Goal: Task Accomplishment & Management: Complete application form

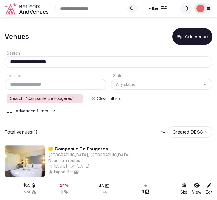
scroll to position [10, 0]
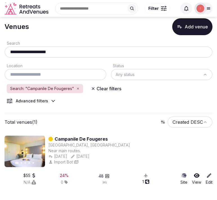
click at [67, 51] on input "**********" at bounding box center [108, 52] width 203 height 7
paste input "text"
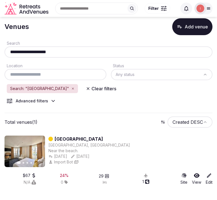
click at [57, 49] on input "**********" at bounding box center [108, 52] width 203 height 7
paste input "text"
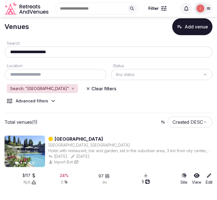
click at [48, 52] on input "**********" at bounding box center [108, 52] width 203 height 7
paste input "text"
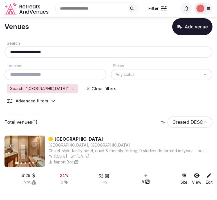
drag, startPoint x: 71, startPoint y: 52, endPoint x: -8, endPoint y: 49, distance: 78.2
click at [0, 49] on html "**********" at bounding box center [108, 90] width 217 height 200
paste input "**"
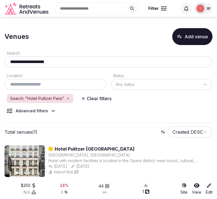
click at [52, 61] on input "**********" at bounding box center [108, 61] width 203 height 7
paste input "**********"
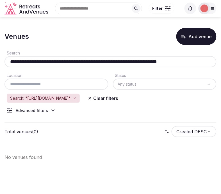
click at [60, 65] on div "**********" at bounding box center [110, 61] width 212 height 11
click at [60, 60] on input "**********" at bounding box center [111, 61] width 209 height 7
paste input "text"
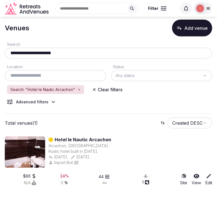
scroll to position [11, 0]
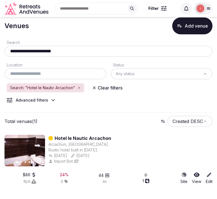
click at [48, 50] on input "**********" at bounding box center [109, 51] width 204 height 7
click at [48, 49] on input "**********" at bounding box center [109, 51] width 204 height 7
paste input "text"
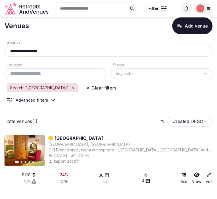
drag, startPoint x: 51, startPoint y: 46, endPoint x: 7, endPoint y: 51, distance: 43.5
click at [7, 51] on input "**********" at bounding box center [109, 51] width 204 height 7
paste input "****"
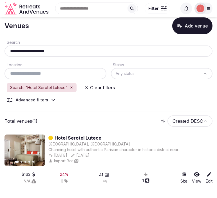
click at [55, 49] on input "**********" at bounding box center [109, 51] width 204 height 7
paste input "********"
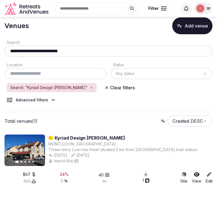
scroll to position [12, 0]
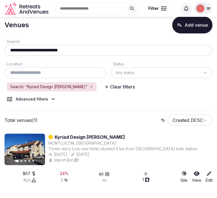
click at [88, 50] on input "**********" at bounding box center [109, 50] width 204 height 7
paste input "text"
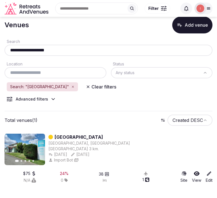
click at [55, 54] on div "**********" at bounding box center [108, 50] width 208 height 11
click at [57, 52] on input "**********" at bounding box center [109, 50] width 204 height 7
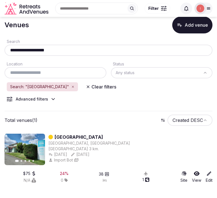
click at [57, 52] on input "**********" at bounding box center [109, 50] width 204 height 7
paste input "*****"
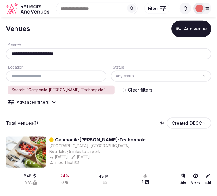
scroll to position [12, 0]
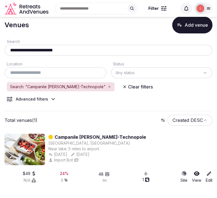
type input "**********"
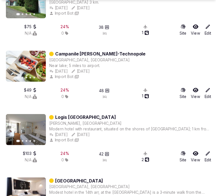
scroll to position [1031, 0]
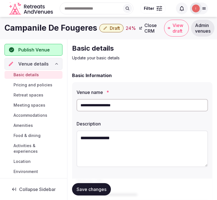
click at [68, 23] on h1 "Campanile De Fougeres" at bounding box center [50, 27] width 92 height 11
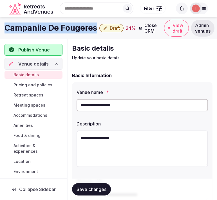
click at [68, 23] on h1 "Campanile De Fougeres" at bounding box center [50, 27] width 92 height 11
copy div "Campanile De Fougeres"
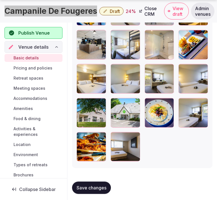
scroll to position [953, 0]
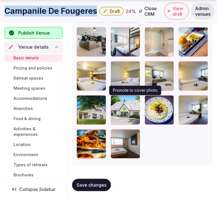
click at [133, 102] on icon "button" at bounding box center [134, 101] width 4 height 4
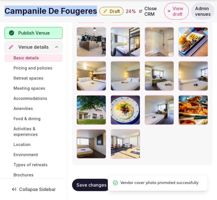
copy div "Campanile De Fougeres"
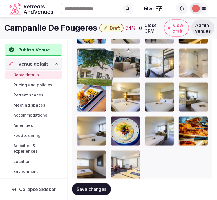
drag, startPoint x: 82, startPoint y: 98, endPoint x: 77, endPoint y: 43, distance: 54.5
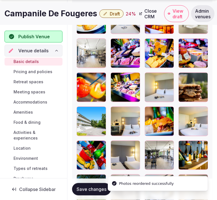
scroll to position [869, 0]
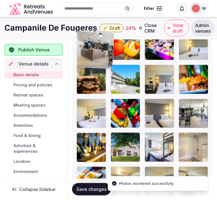
drag, startPoint x: 92, startPoint y: 44, endPoint x: 85, endPoint y: 32, distance: 13.8
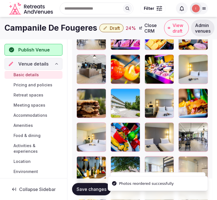
scroll to position [785, 0]
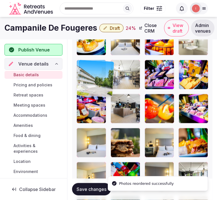
drag, startPoint x: 117, startPoint y: 133, endPoint x: 79, endPoint y: 64, distance: 78.7
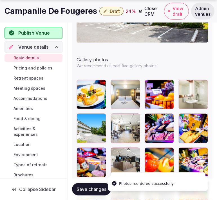
scroll to position [754, 0]
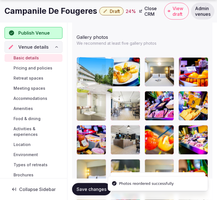
drag, startPoint x: 81, startPoint y: 96, endPoint x: 81, endPoint y: 70, distance: 25.9
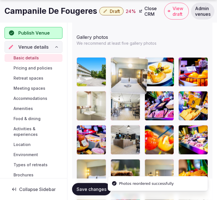
drag, startPoint x: 148, startPoint y: 60, endPoint x: 119, endPoint y: 61, distance: 28.7
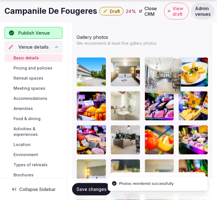
drag, startPoint x: 114, startPoint y: 94, endPoint x: 150, endPoint y: 67, distance: 45.3
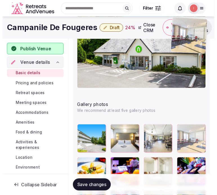
scroll to position [675, 0]
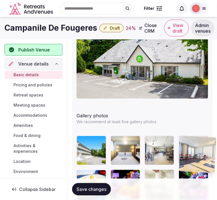
drag, startPoint x: 112, startPoint y: 133, endPoint x: 179, endPoint y: 130, distance: 66.7
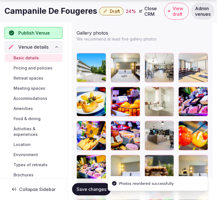
scroll to position [769, 0]
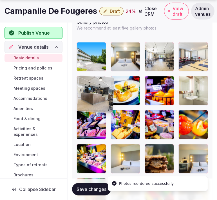
drag, startPoint x: 149, startPoint y: 116, endPoint x: 89, endPoint y: 83, distance: 68.2
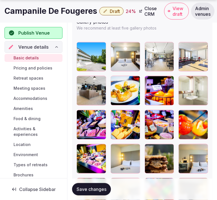
scroll to position [800, 0]
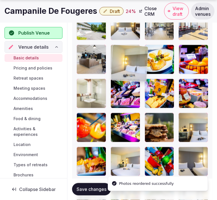
drag, startPoint x: 113, startPoint y: 117, endPoint x: 113, endPoint y: 51, distance: 66.6
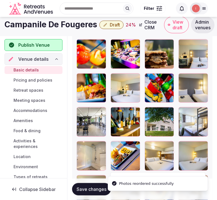
scroll to position [862, 0]
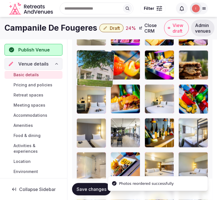
drag, startPoint x: 117, startPoint y: 70, endPoint x: 86, endPoint y: 52, distance: 35.4
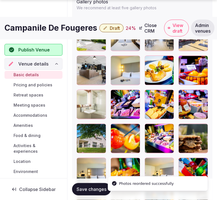
scroll to position [800, 0]
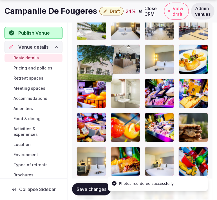
drag, startPoint x: 83, startPoint y: 117, endPoint x: 77, endPoint y: 57, distance: 60.1
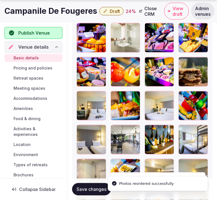
scroll to position [862, 0]
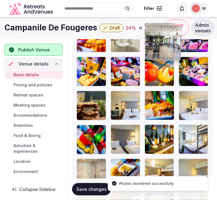
drag, startPoint x: 147, startPoint y: 76, endPoint x: 155, endPoint y: 33, distance: 43.8
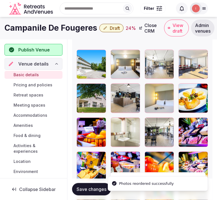
scroll to position [761, 0]
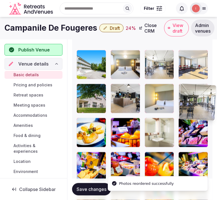
drag, startPoint x: 150, startPoint y: 124, endPoint x: 185, endPoint y: 92, distance: 47.9
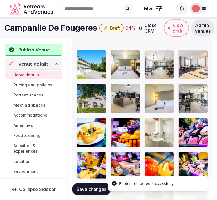
click at [94, 195] on button "Save changes" at bounding box center [91, 189] width 39 height 12
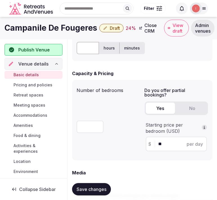
scroll to position [266, 0]
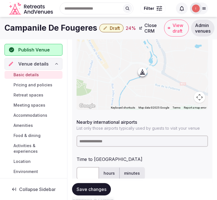
click at [123, 139] on input at bounding box center [141, 140] width 131 height 11
paste input "***"
type input "***"
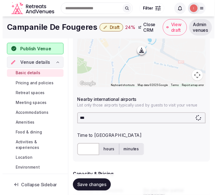
scroll to position [297, 0]
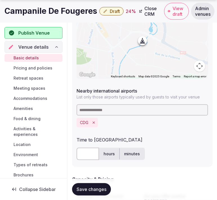
click at [85, 153] on input "text" at bounding box center [87, 154] width 22 height 12
type input "**"
click at [100, 186] on span "Save changes" at bounding box center [91, 189] width 30 height 6
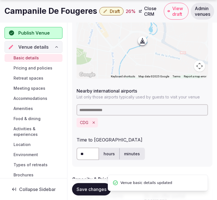
click at [116, 9] on span "Draft" at bounding box center [115, 11] width 10 height 6
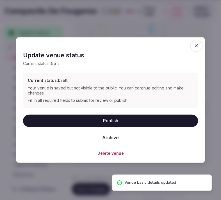
click at [117, 125] on button "Publish" at bounding box center [110, 120] width 175 height 12
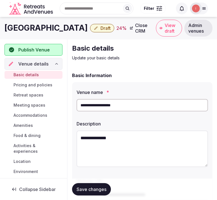
click at [60, 30] on h1 "[GEOGRAPHIC_DATA]" at bounding box center [45, 27] width 83 height 11
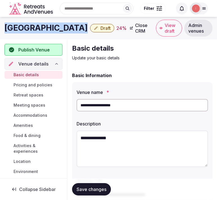
click at [60, 30] on h1 "Hotel Dinard Balmoral" at bounding box center [45, 27] width 83 height 11
copy div "Hotel Dinard Balmoral"
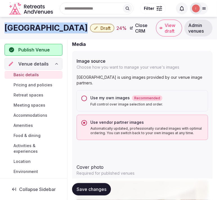
scroll to position [431, 0]
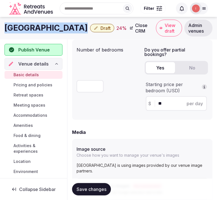
click at [39, 27] on h1 "Hotel Dinard Balmoral" at bounding box center [45, 27] width 83 height 11
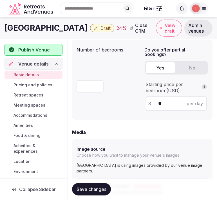
click at [40, 27] on h1 "Hotel Dinard Balmoral" at bounding box center [45, 27] width 83 height 11
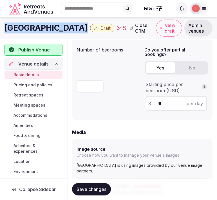
click at [40, 27] on h1 "Hotel Dinard Balmoral" at bounding box center [45, 27] width 83 height 11
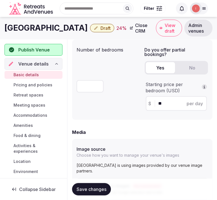
click at [96, 0] on div "Search Popular Destinations Toscana, Italy Riviera Maya, Mexico Indonesia, Bali…" at bounding box center [113, 8] width 117 height 24
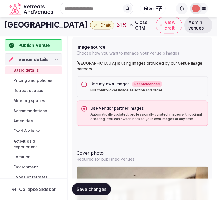
scroll to position [531, 0]
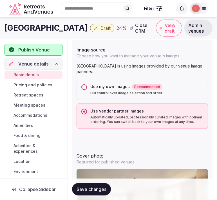
drag, startPoint x: 81, startPoint y: 86, endPoint x: 87, endPoint y: 125, distance: 39.3
click at [81, 86] on button "Use my own images Recommended Full control over image selection and order." at bounding box center [84, 87] width 6 height 6
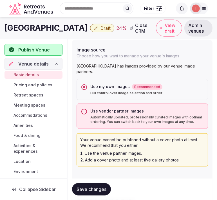
drag, startPoint x: 96, startPoint y: 187, endPoint x: 47, endPoint y: 167, distance: 52.9
click at [95, 187] on span "Save changes" at bounding box center [91, 189] width 30 height 6
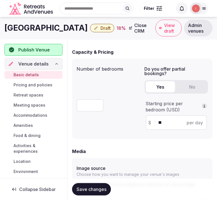
scroll to position [344, 0]
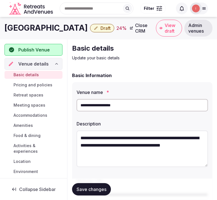
click at [72, 35] on div "Mercure Orange Centre Draft 24 % Close CRM View draft Admin venues" at bounding box center [108, 28] width 217 height 17
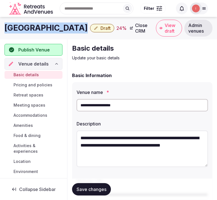
click at [72, 35] on div "Mercure Orange Centre Draft 24 % Close CRM View draft Admin venues" at bounding box center [108, 28] width 217 height 17
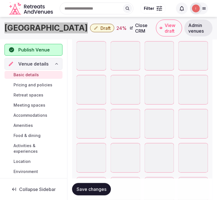
scroll to position [901, 0]
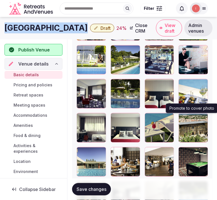
click at [201, 119] on icon "button" at bounding box center [202, 118] width 4 height 4
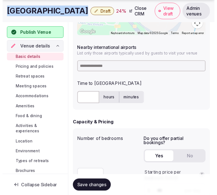
scroll to position [344, 0]
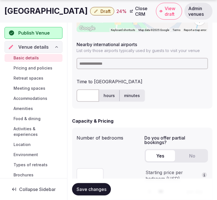
click at [102, 63] on input at bounding box center [141, 63] width 131 height 11
type input "***"
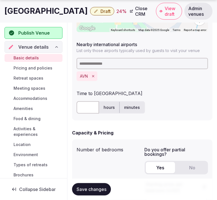
click at [92, 105] on input "text" at bounding box center [87, 107] width 22 height 12
type input "**"
click at [107, 187] on button "Save changes" at bounding box center [91, 189] width 39 height 12
click at [111, 14] on button "Draft" at bounding box center [102, 11] width 24 height 8
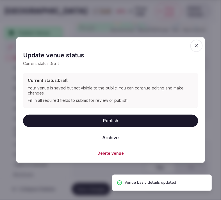
click at [126, 120] on button "Publish" at bounding box center [110, 120] width 175 height 12
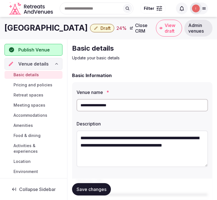
click at [37, 25] on h1 "[GEOGRAPHIC_DATA]" at bounding box center [45, 27] width 83 height 11
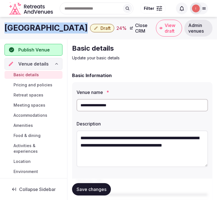
click at [37, 25] on h1 "[GEOGRAPHIC_DATA]" at bounding box center [45, 27] width 83 height 11
copy div "[GEOGRAPHIC_DATA]"
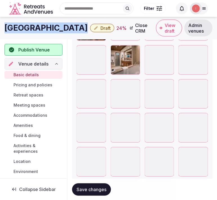
scroll to position [857, 0]
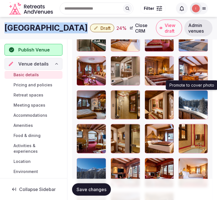
click at [201, 96] on icon "button" at bounding box center [202, 96] width 4 height 4
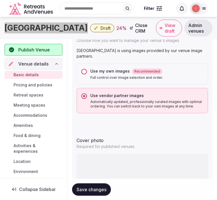
scroll to position [482, 0]
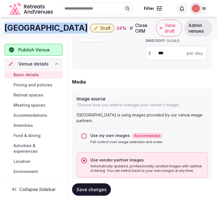
click at [82, 135] on button "Use my own images Recommended Full control over image selection and order." at bounding box center [84, 136] width 6 height 6
click at [98, 191] on span "Save changes" at bounding box center [91, 189] width 30 height 6
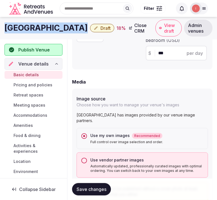
click at [88, 189] on span "Save changes" at bounding box center [91, 189] width 30 height 6
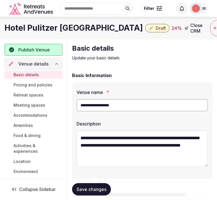
click at [54, 26] on h1 "Hotel Pulitzer [GEOGRAPHIC_DATA]" at bounding box center [73, 27] width 138 height 11
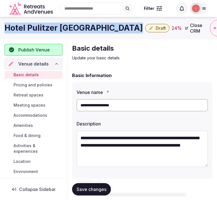
drag, startPoint x: 0, startPoint y: 0, endPoint x: 54, endPoint y: 26, distance: 60.1
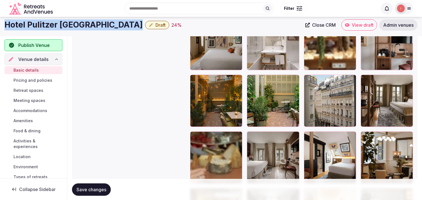
scroll to position [718, 0]
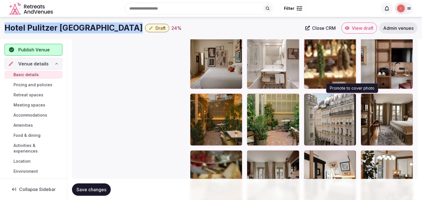
click at [216, 100] on icon "button" at bounding box center [350, 99] width 4 height 4
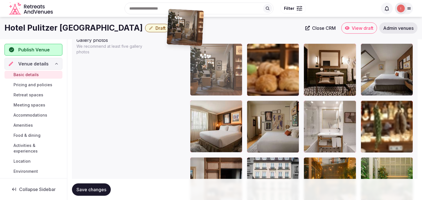
scroll to position [648, 0]
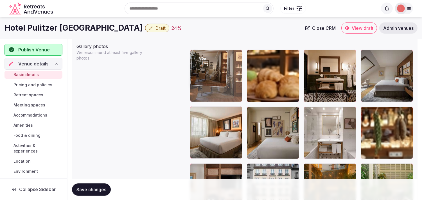
drag, startPoint x: 364, startPoint y: 89, endPoint x: 206, endPoint y: 58, distance: 161.3
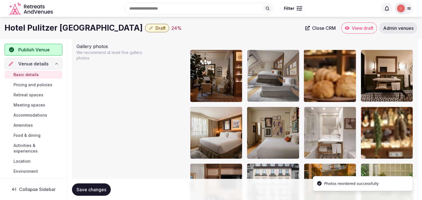
drag, startPoint x: 369, startPoint y: 52, endPoint x: 282, endPoint y: 72, distance: 88.8
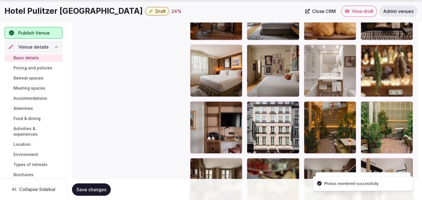
scroll to position [711, 0]
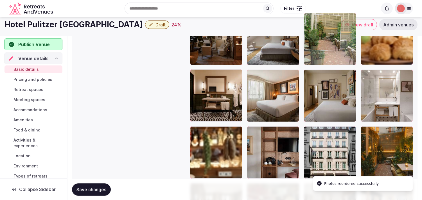
drag, startPoint x: 369, startPoint y: 105, endPoint x: 319, endPoint y: 24, distance: 95.3
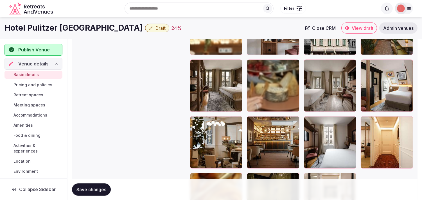
scroll to position [809, 0]
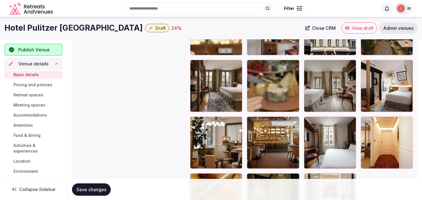
click at [216, 123] on div at bounding box center [251, 121] width 9 height 9
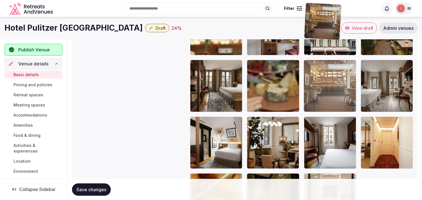
drag, startPoint x: 253, startPoint y: 123, endPoint x: 341, endPoint y: 42, distance: 119.6
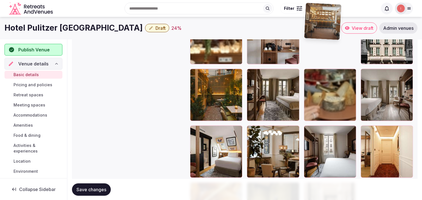
scroll to position [715, 0]
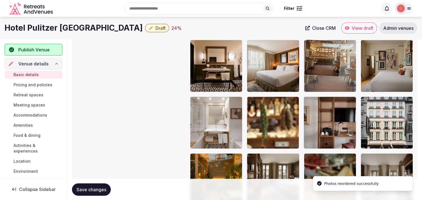
drag, startPoint x: 311, startPoint y: 104, endPoint x: 318, endPoint y: 41, distance: 63.7
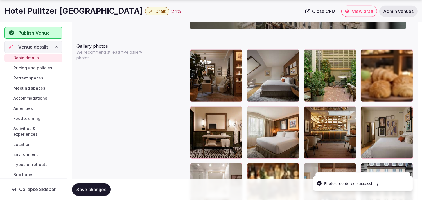
scroll to position [653, 0]
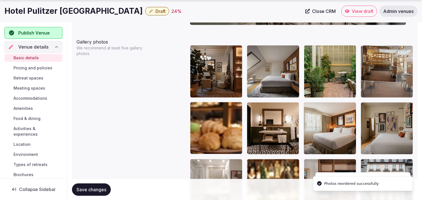
drag, startPoint x: 310, startPoint y: 108, endPoint x: 371, endPoint y: 65, distance: 74.9
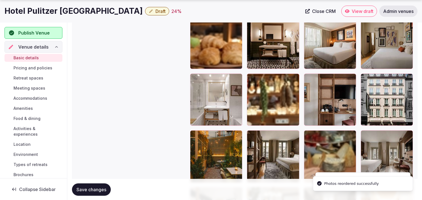
scroll to position [746, 0]
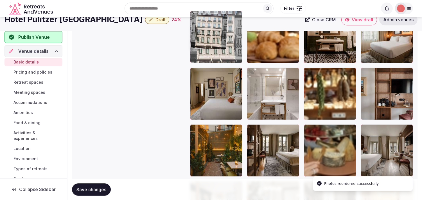
drag, startPoint x: 363, startPoint y: 71, endPoint x: 211, endPoint y: 35, distance: 156.9
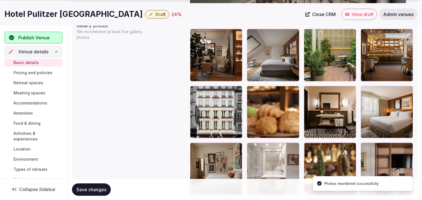
scroll to position [680, 0]
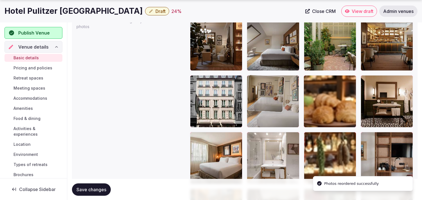
drag, startPoint x: 198, startPoint y: 137, endPoint x: 263, endPoint y: 90, distance: 79.1
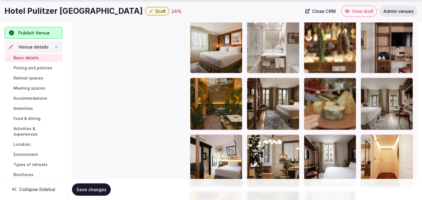
scroll to position [805, 0]
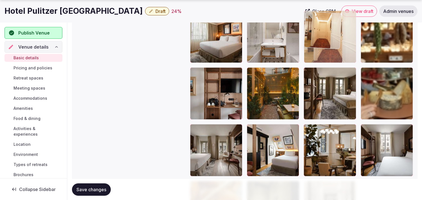
drag, startPoint x: 363, startPoint y: 125, endPoint x: 312, endPoint y: 36, distance: 102.7
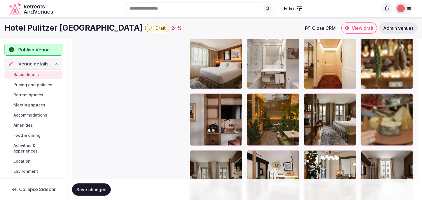
scroll to position [738, 0]
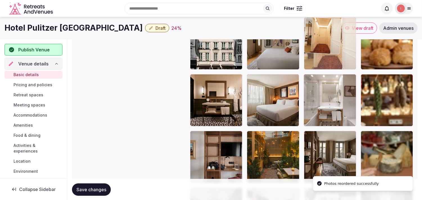
drag, startPoint x: 309, startPoint y: 76, endPoint x: 303, endPoint y: 42, distance: 34.8
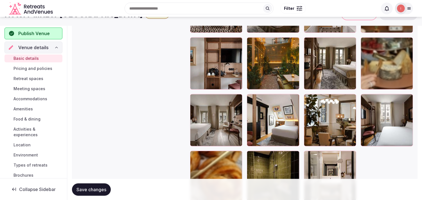
scroll to position [800, 0]
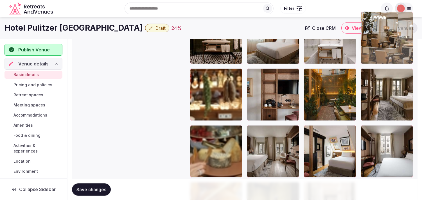
drag, startPoint x: 309, startPoint y: 129, endPoint x: 369, endPoint y: 40, distance: 107.1
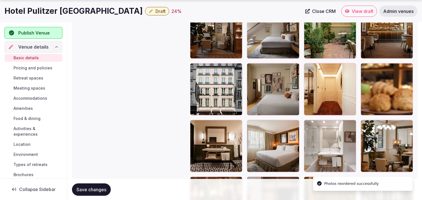
scroll to position [706, 0]
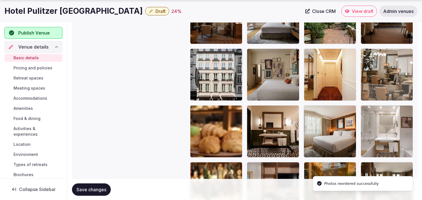
drag, startPoint x: 365, startPoint y: 113, endPoint x: 349, endPoint y: 99, distance: 21.3
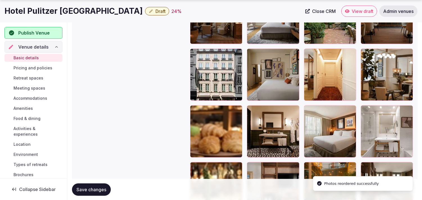
click at [92, 187] on span "Save changes" at bounding box center [91, 190] width 30 height 6
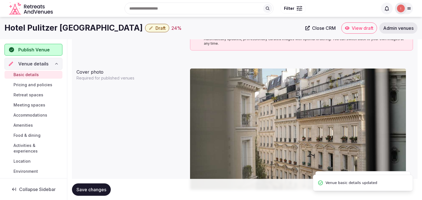
scroll to position [394, 0]
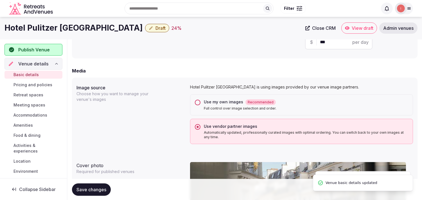
click at [58, 28] on h1 "Hotel Pulitzer Paris" at bounding box center [73, 27] width 138 height 11
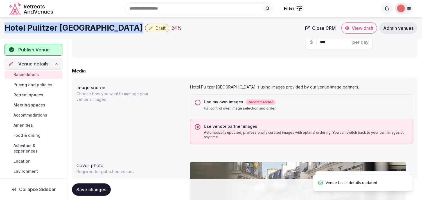
click at [58, 28] on h1 "Hotel Pulitzer Paris" at bounding box center [73, 27] width 138 height 11
copy div "Hotel Pulitzer Paris"
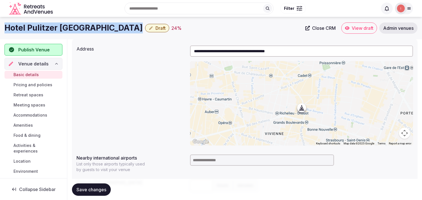
scroll to position [175, 0]
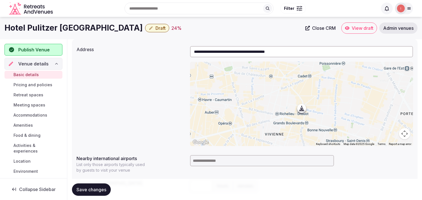
drag, startPoint x: 219, startPoint y: 169, endPoint x: 220, endPoint y: 164, distance: 5.5
click at [216, 167] on div "Nearby international airports List only those airports typically used by guests…" at bounding box center [244, 163] width 336 height 20
click at [216, 161] on input at bounding box center [262, 160] width 144 height 11
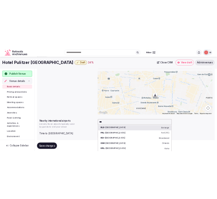
scroll to position [207, 0]
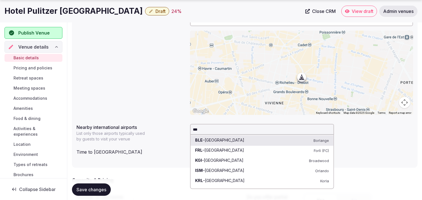
type input "****"
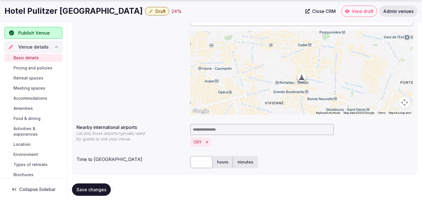
click at [206, 161] on input "text" at bounding box center [201, 162] width 22 height 12
click at [88, 187] on span "Save changes" at bounding box center [91, 190] width 30 height 6
click at [145, 7] on button "Draft" at bounding box center [157, 11] width 24 height 8
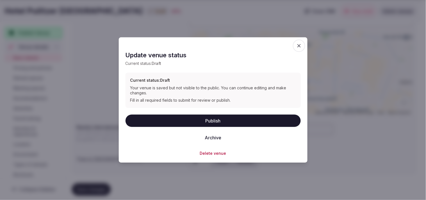
click at [216, 125] on button "Publish" at bounding box center [213, 120] width 175 height 12
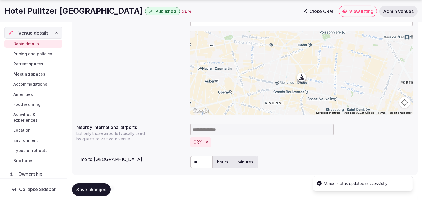
drag, startPoint x: 203, startPoint y: 162, endPoint x: 193, endPoint y: 161, distance: 10.2
click at [193, 160] on input "**" at bounding box center [201, 162] width 22 height 12
type input "**"
click at [98, 189] on span "Save changes" at bounding box center [91, 190] width 30 height 6
click at [100, 190] on span "Save changes" at bounding box center [91, 190] width 30 height 6
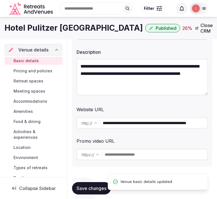
scroll to position [19, 0]
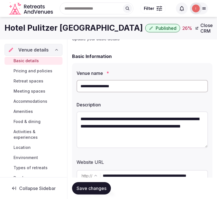
click at [37, 29] on h1 "Hotel Pulitzer Paris" at bounding box center [73, 27] width 138 height 11
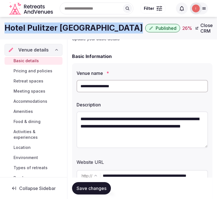
click at [37, 29] on h1 "Hotel Pulitzer Paris" at bounding box center [73, 27] width 138 height 11
copy div "Hotel Pulitzer Paris"
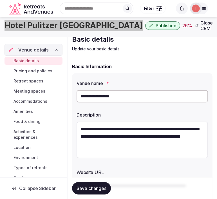
scroll to position [0, 0]
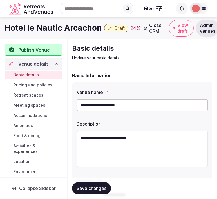
click at [77, 28] on h1 "Hotel le Nautic Arcachon" at bounding box center [52, 27] width 97 height 11
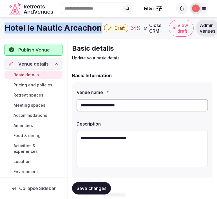
click at [77, 28] on h1 "Hotel le Nautic Arcachon" at bounding box center [52, 27] width 97 height 11
copy div "Hotel le Nautic Arcachon"
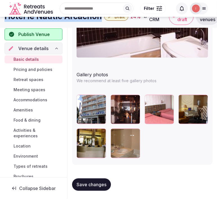
scroll to position [685, 0]
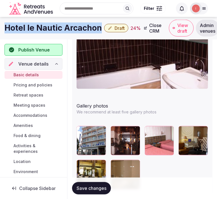
click at [114, 27] on span "Draft" at bounding box center [119, 28] width 10 height 6
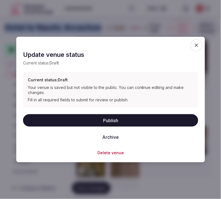
click at [198, 46] on icon "button" at bounding box center [197, 45] width 6 height 6
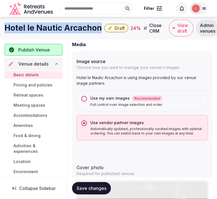
scroll to position [467, 0]
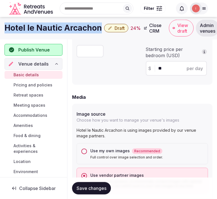
click at [87, 151] on div "Use my own images Recommended Full control over image selection and order." at bounding box center [141, 153] width 131 height 21
drag, startPoint x: 84, startPoint y: 148, endPoint x: 93, endPoint y: 163, distance: 16.9
click at [85, 148] on button "Use my own images Recommended Full control over image selection and order." at bounding box center [84, 151] width 6 height 6
click at [100, 187] on span "Save changes" at bounding box center [91, 188] width 30 height 6
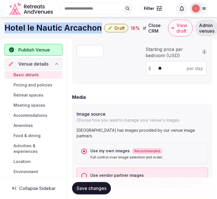
click at [93, 186] on span "Save changes" at bounding box center [91, 188] width 30 height 6
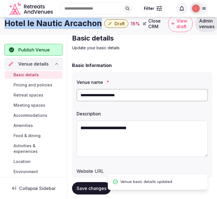
scroll to position [0, 0]
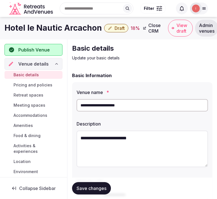
click at [111, 104] on input "**********" at bounding box center [141, 105] width 131 height 12
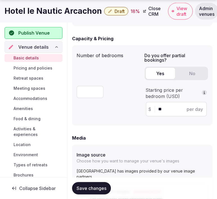
scroll to position [437, 0]
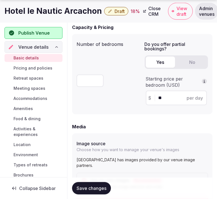
click at [96, 186] on span "Save changes" at bounding box center [91, 188] width 30 height 6
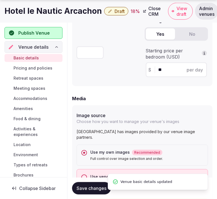
scroll to position [500, 0]
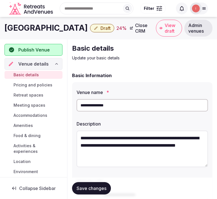
click at [42, 29] on h1 "[GEOGRAPHIC_DATA]" at bounding box center [45, 27] width 83 height 11
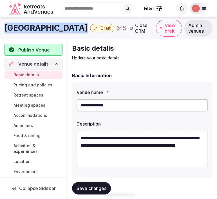
click at [42, 29] on h1 "[GEOGRAPHIC_DATA]" at bounding box center [45, 27] width 83 height 11
copy div "[GEOGRAPHIC_DATA]"
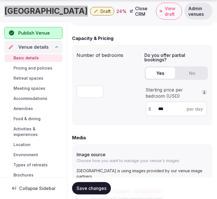
scroll to position [437, 0]
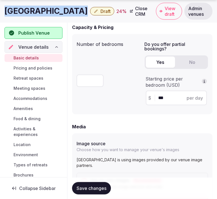
copy div "[GEOGRAPHIC_DATA]"
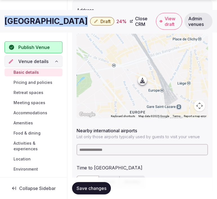
scroll to position [312, 0]
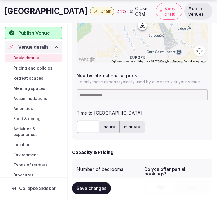
click at [116, 97] on input at bounding box center [141, 94] width 131 height 11
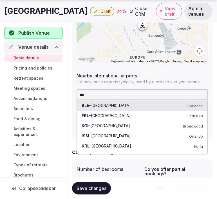
type input "****"
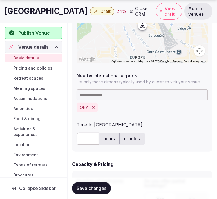
click at [90, 139] on input "text" at bounding box center [87, 138] width 22 height 12
type input "**"
click at [72, 186] on button "Save changes" at bounding box center [91, 188] width 39 height 12
click at [100, 10] on span "Draft" at bounding box center [105, 11] width 10 height 6
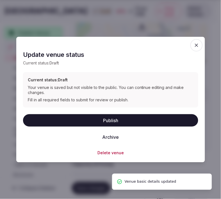
click at [116, 115] on button "Publish" at bounding box center [110, 120] width 175 height 12
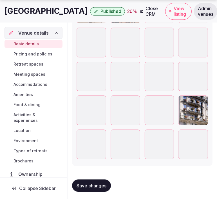
scroll to position [1034, 0]
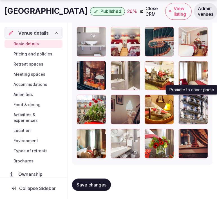
click at [200, 98] on icon "button" at bounding box center [202, 100] width 4 height 4
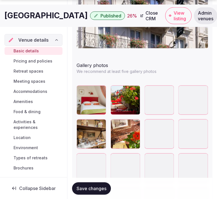
scroll to position [753, 0]
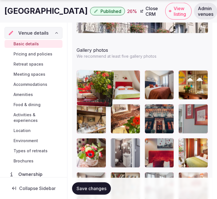
drag, startPoint x: 115, startPoint y: 74, endPoint x: 80, endPoint y: 71, distance: 35.5
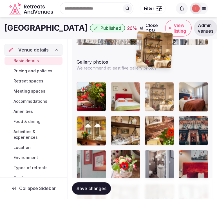
scroll to position [738, 0]
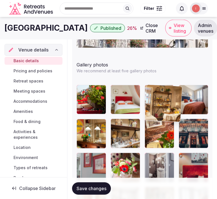
drag, startPoint x: 150, startPoint y: 117, endPoint x: 148, endPoint y: 80, distance: 37.2
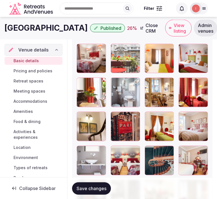
scroll to position [878, 0]
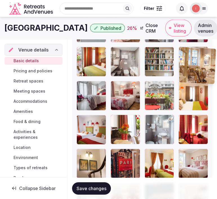
drag, startPoint x: 151, startPoint y: 119, endPoint x: 186, endPoint y: 54, distance: 74.3
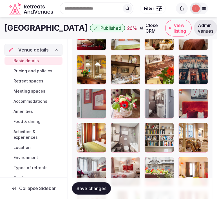
scroll to position [784, 0]
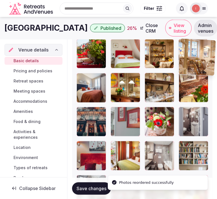
drag, startPoint x: 183, startPoint y: 145, endPoint x: 185, endPoint y: 51, distance: 93.4
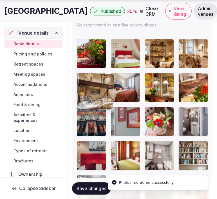
drag, startPoint x: 148, startPoint y: 79, endPoint x: 87, endPoint y: 83, distance: 61.4
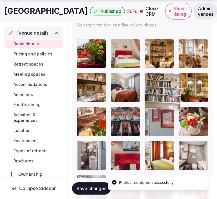
drag, startPoint x: 181, startPoint y: 148, endPoint x: 149, endPoint y: 79, distance: 75.6
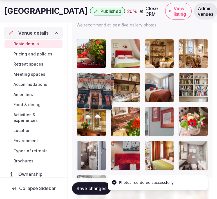
drag, startPoint x: 117, startPoint y: 113, endPoint x: 76, endPoint y: 86, distance: 49.0
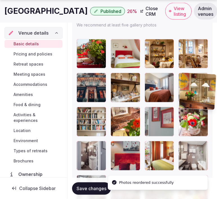
drag, startPoint x: 80, startPoint y: 109, endPoint x: 178, endPoint y: 72, distance: 104.0
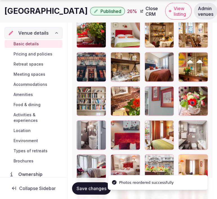
scroll to position [815, 0]
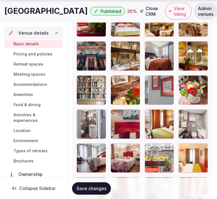
click at [93, 190] on span "Save changes" at bounding box center [91, 188] width 30 height 6
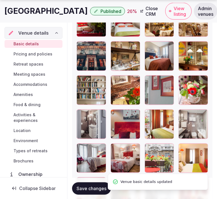
click at [93, 190] on span "Save changes" at bounding box center [91, 188] width 30 height 6
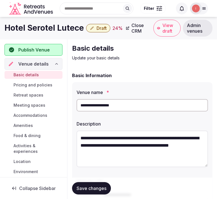
click at [15, 24] on h1 "Hotel Serotel Lutece" at bounding box center [43, 27] width 79 height 11
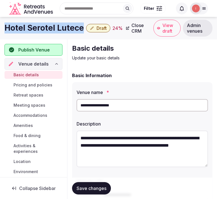
click at [15, 24] on h1 "Hotel Serotel Lutece" at bounding box center [43, 27] width 79 height 11
click at [15, 25] on h1 "Hotel Serotel Lutece" at bounding box center [43, 27] width 79 height 11
copy div "Hotel Serotel Lutece"
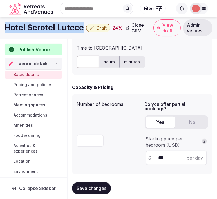
scroll to position [344, 0]
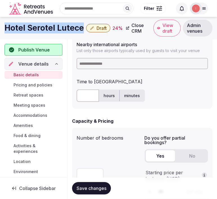
copy div "Hotel Serotel Lutece"
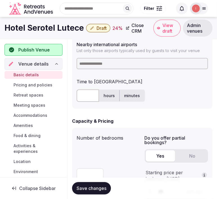
click at [105, 63] on input at bounding box center [141, 63] width 131 height 11
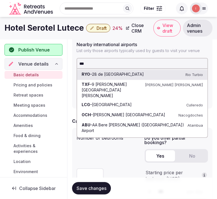
type input "****"
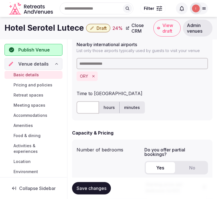
click at [88, 107] on input "text" at bounding box center [87, 107] width 22 height 12
type input "**"
click at [93, 190] on span "Save changes" at bounding box center [91, 188] width 30 height 6
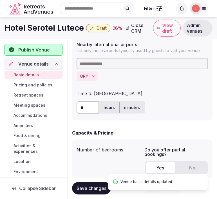
drag, startPoint x: 80, startPoint y: 190, endPoint x: 94, endPoint y: 97, distance: 93.4
click at [82, 187] on span "Save changes" at bounding box center [91, 188] width 30 height 6
click at [97, 31] on button "Draft" at bounding box center [98, 28] width 24 height 8
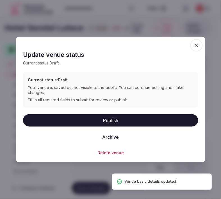
click at [113, 123] on button "Publish" at bounding box center [110, 120] width 175 height 12
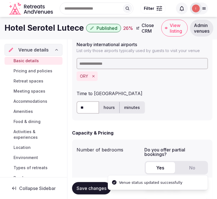
click at [60, 31] on h1 "Hotel Serotel Lutece" at bounding box center [43, 27] width 79 height 11
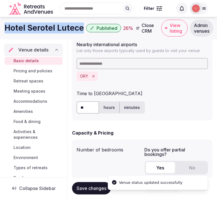
click at [60, 31] on h1 "Hotel Serotel Lutece" at bounding box center [43, 27] width 79 height 11
copy div "Hotel Serotel Lutece"
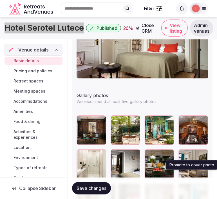
scroll to position [718, 0]
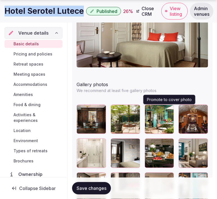
click at [167, 110] on icon "button" at bounding box center [168, 110] width 4 height 4
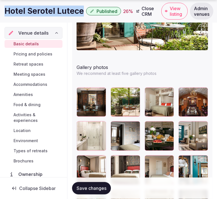
scroll to position [749, 0]
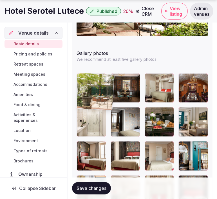
drag, startPoint x: 95, startPoint y: 74, endPoint x: 86, endPoint y: 73, distance: 8.8
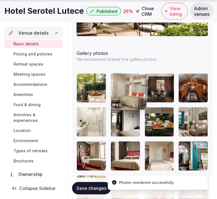
drag, startPoint x: 148, startPoint y: 76, endPoint x: 117, endPoint y: 71, distance: 31.9
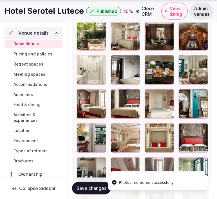
scroll to position [812, 0]
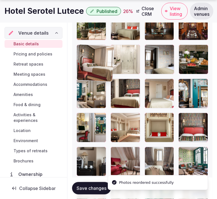
drag, startPoint x: 83, startPoint y: 82, endPoint x: 75, endPoint y: 51, distance: 31.1
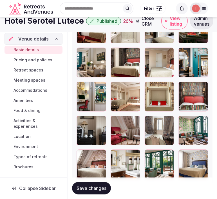
scroll to position [833, 0]
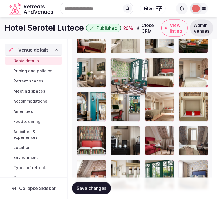
drag, startPoint x: 184, startPoint y: 130, endPoint x: 113, endPoint y: 67, distance: 94.9
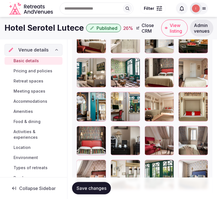
scroll to position [801, 0]
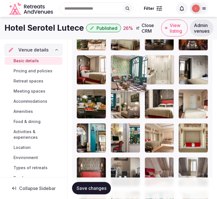
drag, startPoint x: 118, startPoint y: 80, endPoint x: 117, endPoint y: 70, distance: 10.7
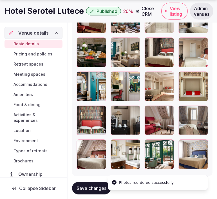
scroll to position [864, 0]
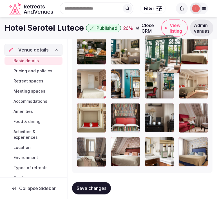
drag, startPoint x: 150, startPoint y: 130, endPoint x: 153, endPoint y: 31, distance: 99.3
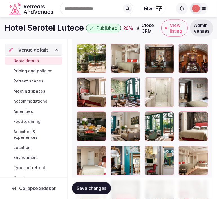
scroll to position [760, 0]
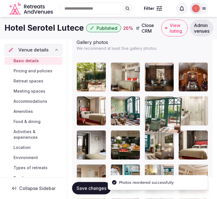
drag, startPoint x: 153, startPoint y: 133, endPoint x: 151, endPoint y: 97, distance: 35.8
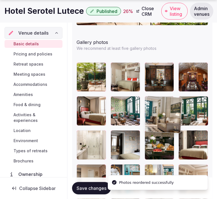
drag, startPoint x: 153, startPoint y: 134, endPoint x: 146, endPoint y: 101, distance: 33.5
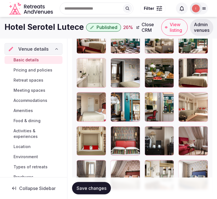
scroll to position [801, 0]
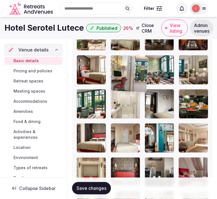
drag, startPoint x: 147, startPoint y: 127, endPoint x: 111, endPoint y: 64, distance: 73.3
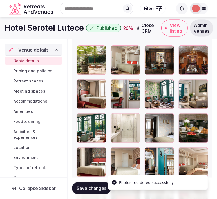
scroll to position [770, 0]
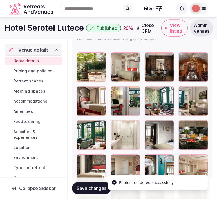
click at [98, 187] on span "Save changes" at bounding box center [91, 188] width 30 height 6
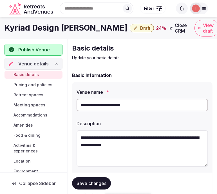
click at [51, 26] on h1 "Kyriad Design [PERSON_NAME]" at bounding box center [65, 27] width 123 height 11
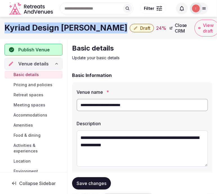
click at [51, 26] on h1 "Kyriad Design [PERSON_NAME]" at bounding box center [65, 27] width 123 height 11
copy div "Kyriad Design [PERSON_NAME]"
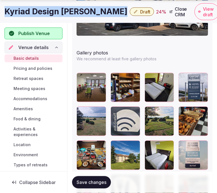
scroll to position [741, 0]
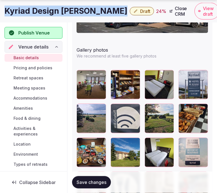
copy div "Kyriad Design Enzo Montlucon"
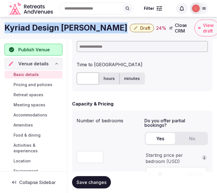
scroll to position [304, 0]
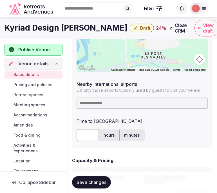
click at [125, 109] on div at bounding box center [141, 104] width 131 height 16
click at [124, 105] on input at bounding box center [141, 103] width 131 height 11
type input "***"
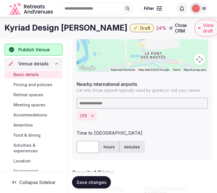
click at [79, 142] on input "text" at bounding box center [87, 147] width 22 height 12
type input "**"
click at [107, 184] on button "Save changes" at bounding box center [91, 183] width 39 height 12
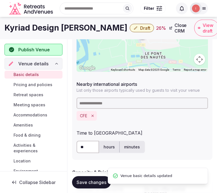
click at [133, 27] on icon "button" at bounding box center [135, 28] width 4 height 4
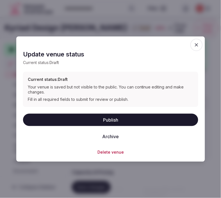
click at [114, 122] on button "Publish" at bounding box center [110, 120] width 175 height 12
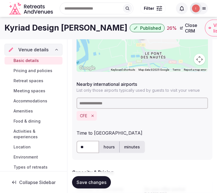
click at [96, 31] on h1 "Kyriad Design Enzo Montlucon" at bounding box center [65, 27] width 123 height 11
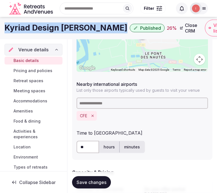
click at [96, 31] on h1 "Kyriad Design Enzo Montlucon" at bounding box center [65, 27] width 123 height 11
copy div "Kyriad Design Enzo Montlucon"
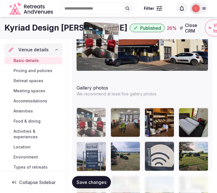
scroll to position [709, 0]
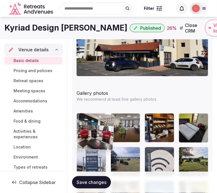
drag, startPoint x: 148, startPoint y: 107, endPoint x: 82, endPoint y: 109, distance: 66.3
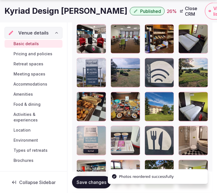
scroll to position [834, 0]
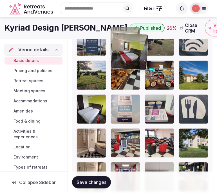
drag, startPoint x: 151, startPoint y: 78, endPoint x: 110, endPoint y: 58, distance: 45.1
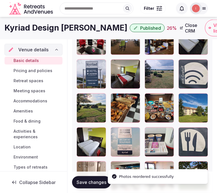
scroll to position [761, 0]
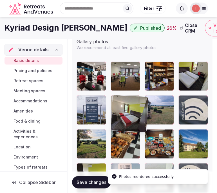
drag, startPoint x: 115, startPoint y: 99, endPoint x: 148, endPoint y: 91, distance: 33.5
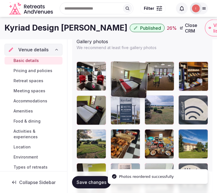
drag, startPoint x: 118, startPoint y: 100, endPoint x: 112, endPoint y: 63, distance: 37.6
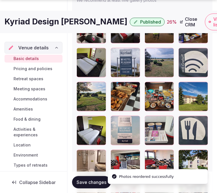
scroll to position [824, 0]
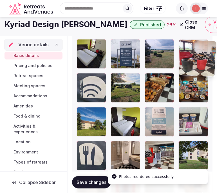
drag, startPoint x: 149, startPoint y: 138, endPoint x: 177, endPoint y: 36, distance: 105.8
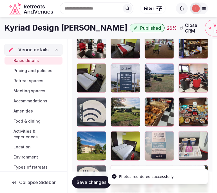
scroll to position [754, 0]
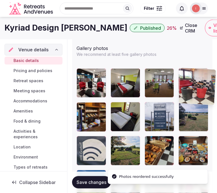
drag, startPoint x: 183, startPoint y: 106, endPoint x: 162, endPoint y: 91, distance: 26.6
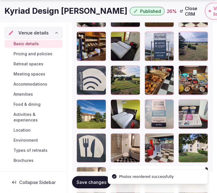
scroll to position [848, 0]
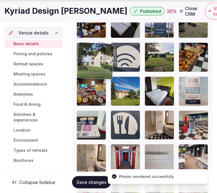
drag, startPoint x: 186, startPoint y: 114, endPoint x: 83, endPoint y: 49, distance: 122.1
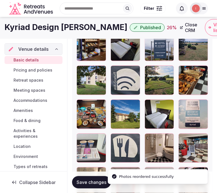
scroll to position [785, 0]
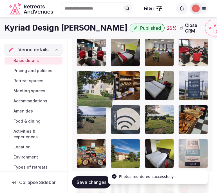
drag, startPoint x: 82, startPoint y: 108, endPoint x: 82, endPoint y: 65, distance: 42.7
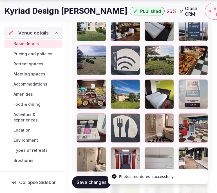
scroll to position [848, 0]
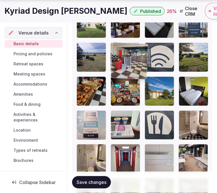
drag, startPoint x: 184, startPoint y: 116, endPoint x: 106, endPoint y: 46, distance: 104.9
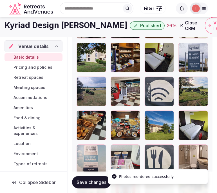
scroll to position [785, 0]
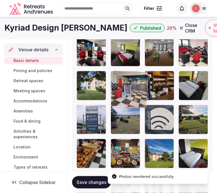
drag, startPoint x: 118, startPoint y: 66, endPoint x: 117, endPoint y: 80, distance: 13.6
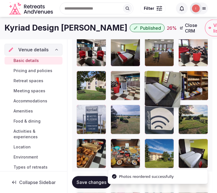
drag, startPoint x: 184, startPoint y: 75, endPoint x: 156, endPoint y: 78, distance: 28.9
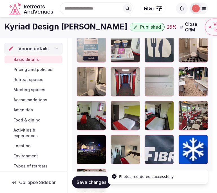
scroll to position [910, 0]
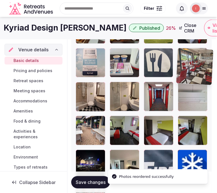
drag, startPoint x: 174, startPoint y: 67, endPoint x: 186, endPoint y: 51, distance: 19.9
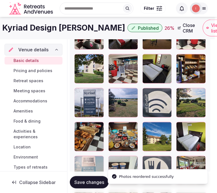
scroll to position [785, 2]
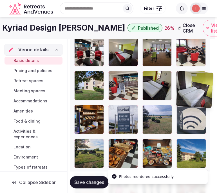
drag, startPoint x: 181, startPoint y: 142, endPoint x: 178, endPoint y: 69, distance: 72.9
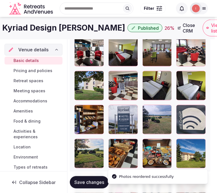
click at [95, 179] on button "Save changes" at bounding box center [89, 183] width 39 height 12
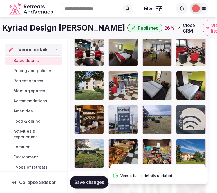
click at [95, 179] on button "Save changes" at bounding box center [89, 183] width 39 height 12
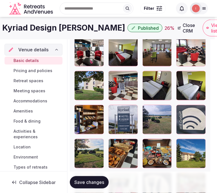
click at [65, 27] on h1 "Kyriad Design Enzo Montlucon" at bounding box center [63, 27] width 123 height 11
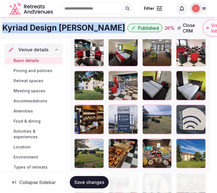
click at [65, 27] on h1 "Kyriad Design Enzo Montlucon" at bounding box center [63, 27] width 123 height 11
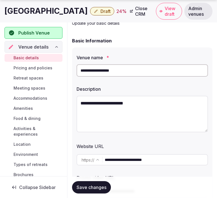
scroll to position [62, 0]
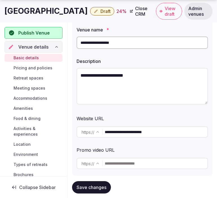
click at [102, 46] on input "**********" at bounding box center [141, 43] width 131 height 12
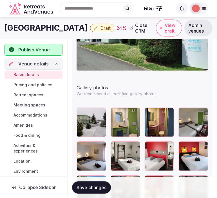
scroll to position [699, 0]
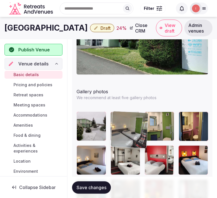
drag, startPoint x: 184, startPoint y: 118, endPoint x: 110, endPoint y: 120, distance: 73.7
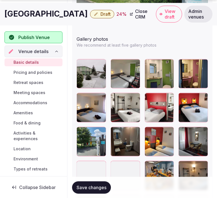
scroll to position [762, 0]
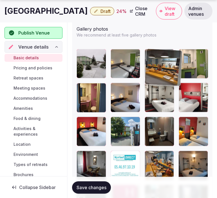
drag, startPoint x: 81, startPoint y: 159, endPoint x: 151, endPoint y: 55, distance: 125.4
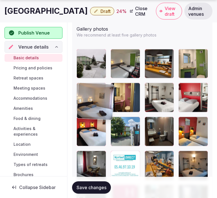
drag, startPoint x: 107, startPoint y: 87, endPoint x: 89, endPoint y: 85, distance: 18.2
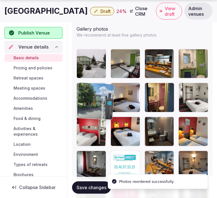
drag, startPoint x: 114, startPoint y: 125, endPoint x: 79, endPoint y: 94, distance: 46.6
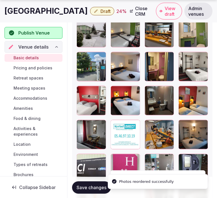
scroll to position [793, 0]
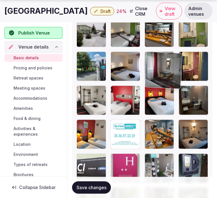
drag, startPoint x: 84, startPoint y: 126, endPoint x: 153, endPoint y: 56, distance: 98.2
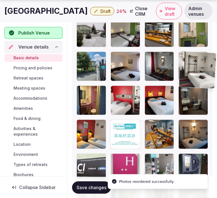
drag, startPoint x: 81, startPoint y: 91, endPoint x: 191, endPoint y: 56, distance: 115.3
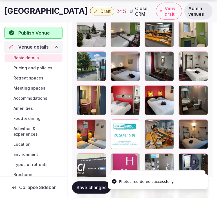
click at [93, 186] on span "Save changes" at bounding box center [91, 188] width 30 height 6
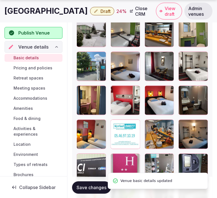
click at [56, 15] on h1 "Kyriad Hotel Saintes" at bounding box center [45, 11] width 83 height 11
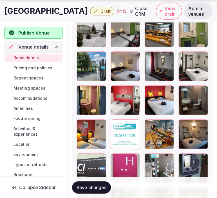
click at [56, 15] on h1 "Kyriad Hotel Saintes" at bounding box center [45, 11] width 83 height 11
click at [51, 9] on h1 "Kyriad Hotel Saintes" at bounding box center [45, 11] width 83 height 11
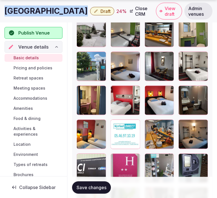
click at [51, 9] on h1 "Kyriad Hotel Saintes" at bounding box center [45, 11] width 83 height 11
copy div "Kyriad Hotel Saintes"
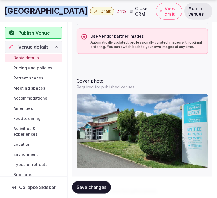
drag, startPoint x: 97, startPoint y: 190, endPoint x: 97, endPoint y: 187, distance: 3.4
click at [97, 190] on span "Save changes" at bounding box center [91, 188] width 30 height 6
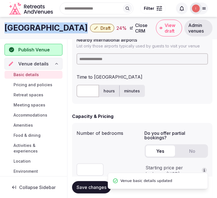
scroll to position [293, 0]
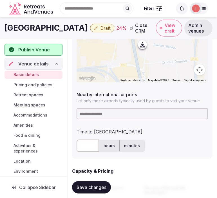
click at [107, 112] on input at bounding box center [141, 113] width 131 height 11
paste input "********"
type input "********"
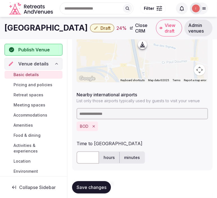
click at [82, 158] on input "text" at bounding box center [87, 158] width 22 height 12
type input "**"
click at [105, 186] on span "Save changes" at bounding box center [91, 188] width 30 height 6
click at [80, 184] on button "Save changes" at bounding box center [91, 187] width 39 height 12
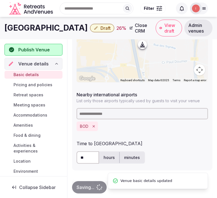
click at [94, 27] on icon "button" at bounding box center [96, 28] width 4 height 4
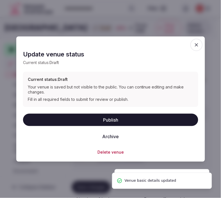
click at [121, 119] on button "Publish" at bounding box center [110, 120] width 175 height 12
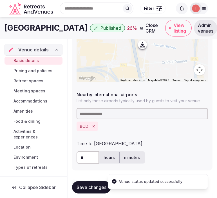
click at [38, 28] on h1 "Kyriad Hotel Saintes" at bounding box center [45, 27] width 83 height 11
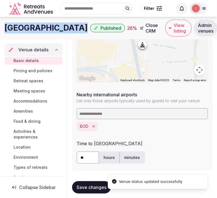
click at [38, 28] on h1 "Kyriad Hotel Saintes" at bounding box center [45, 27] width 83 height 11
copy div "Kyriad Hotel Saintes"
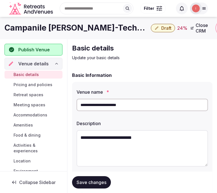
click at [66, 26] on h1 "Campanile [PERSON_NAME]-Technopole" at bounding box center [76, 27] width 144 height 11
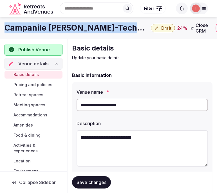
click at [66, 26] on h1 "Campanile [PERSON_NAME]-Technopole" at bounding box center [76, 27] width 144 height 11
copy div "Campanile [PERSON_NAME]-Technopole"
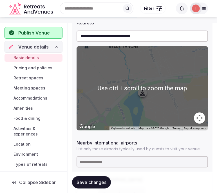
scroll to position [218, 0]
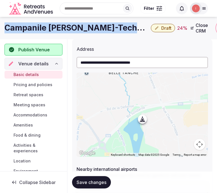
copy div "Campanile [PERSON_NAME]-Technopole"
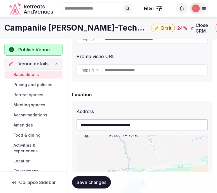
click at [170, 59] on div "Promo video URL" at bounding box center [141, 55] width 131 height 9
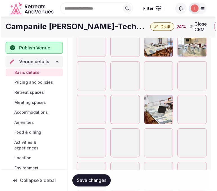
scroll to position [781, 0]
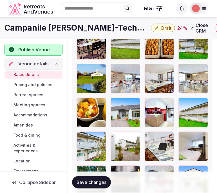
click at [132, 107] on div at bounding box center [125, 113] width 30 height 30
click at [43, 29] on h1 "Campanile [PERSON_NAME]-Technopole" at bounding box center [76, 27] width 144 height 11
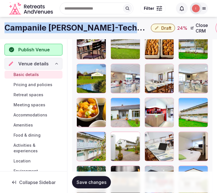
click at [43, 29] on h1 "Campanile [PERSON_NAME]-Technopole" at bounding box center [76, 27] width 144 height 11
copy div "Campanile [PERSON_NAME]-Technopole"
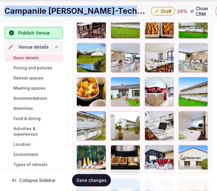
scroll to position [812, 0]
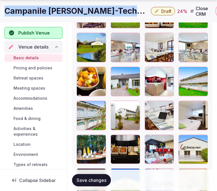
click at [135, 74] on button "button" at bounding box center [134, 72] width 7 height 7
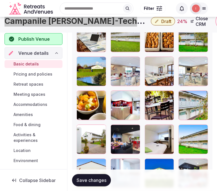
scroll to position [772, 0]
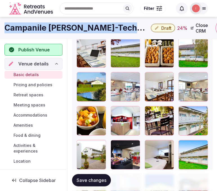
copy div "Campanile [PERSON_NAME]-Technopole"
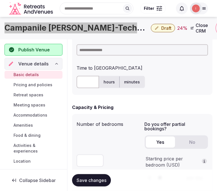
scroll to position [337, 0]
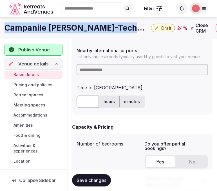
click at [88, 72] on input at bounding box center [141, 69] width 131 height 11
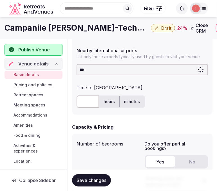
type input "****"
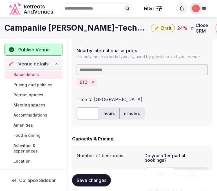
click at [83, 109] on input "text" at bounding box center [87, 113] width 22 height 12
type input "**"
click at [98, 178] on span "Save changes" at bounding box center [91, 181] width 30 height 6
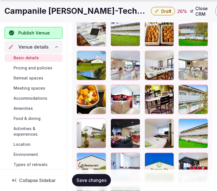
scroll to position [837, 0]
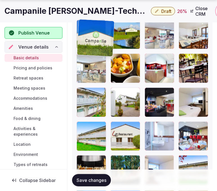
drag, startPoint x: 148, startPoint y: 124, endPoint x: 76, endPoint y: 35, distance: 114.3
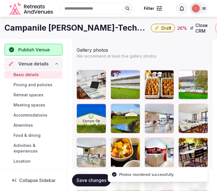
scroll to position [743, 0]
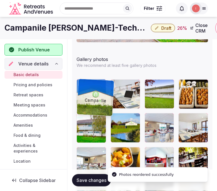
drag, startPoint x: 81, startPoint y: 118, endPoint x: 86, endPoint y: 87, distance: 31.9
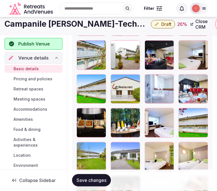
scroll to position [868, 0]
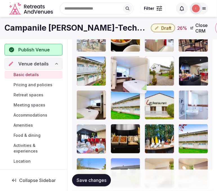
drag, startPoint x: 144, startPoint y: 125, endPoint x: 116, endPoint y: 66, distance: 65.1
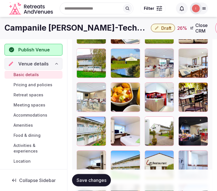
scroll to position [806, 0]
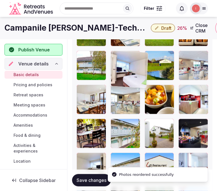
drag, startPoint x: 117, startPoint y: 124, endPoint x: 113, endPoint y: 63, distance: 61.1
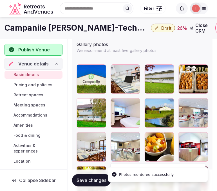
scroll to position [743, 0]
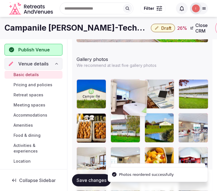
drag, startPoint x: 114, startPoint y: 117, endPoint x: 120, endPoint y: 86, distance: 32.1
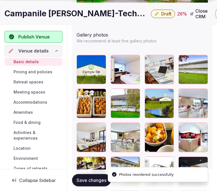
scroll to position [774, 0]
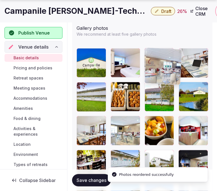
drag, startPoint x: 184, startPoint y: 87, endPoint x: 146, endPoint y: 61, distance: 45.6
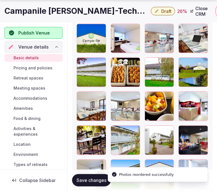
scroll to position [806, 0]
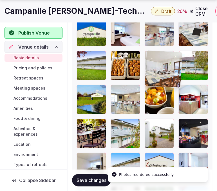
drag, startPoint x: 83, startPoint y: 89, endPoint x: 133, endPoint y: 58, distance: 58.8
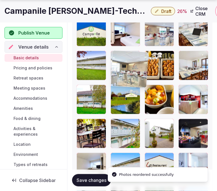
drag, startPoint x: 120, startPoint y: 65, endPoint x: 122, endPoint y: 60, distance: 5.1
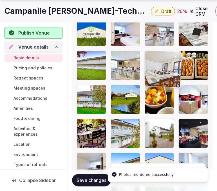
drag, startPoint x: 168, startPoint y: 56, endPoint x: 139, endPoint y: 55, distance: 29.2
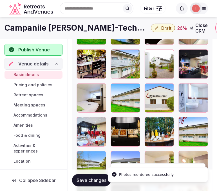
scroll to position [868, 0]
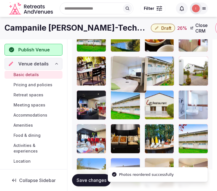
drag, startPoint x: 78, startPoint y: 92, endPoint x: 117, endPoint y: 44, distance: 62.2
click at [118, 44] on div at bounding box center [141, 105] width 131 height 301
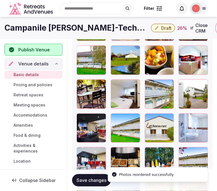
scroll to position [806, 0]
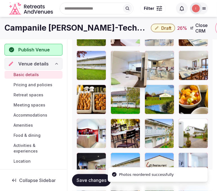
drag, startPoint x: 128, startPoint y: 76, endPoint x: 122, endPoint y: 56, distance: 21.5
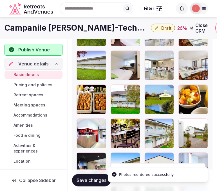
click at [99, 183] on button "Save changes" at bounding box center [91, 180] width 39 height 12
click at [161, 30] on span "Draft" at bounding box center [166, 28] width 10 height 6
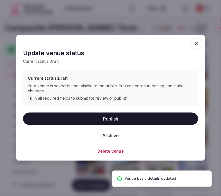
drag, startPoint x: 118, startPoint y: 120, endPoint x: 123, endPoint y: 117, distance: 5.2
click at [119, 119] on button "Publish" at bounding box center [110, 118] width 175 height 12
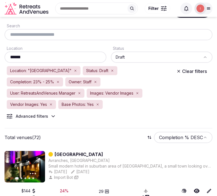
scroll to position [31, 0]
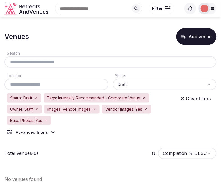
click at [144, 98] on icon "button" at bounding box center [144, 97] width 3 height 3
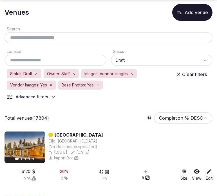
scroll to position [31, 0]
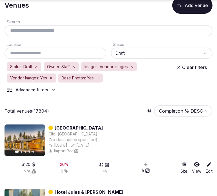
click at [52, 91] on icon at bounding box center [53, 90] width 6 height 6
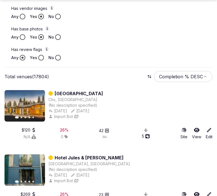
scroll to position [281, 0]
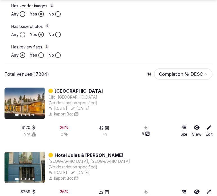
click at [40, 55] on button "Yes" at bounding box center [41, 55] width 6 height 6
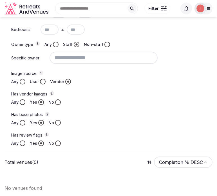
click at [55, 141] on button "No" at bounding box center [58, 143] width 6 height 6
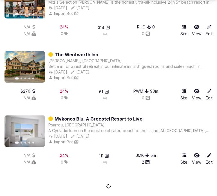
scroll to position [2763, 0]
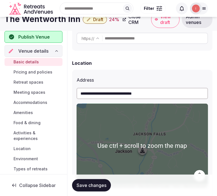
scroll to position [125, 0]
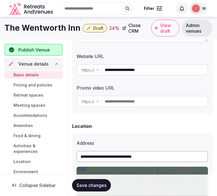
click at [131, 71] on input "**********" at bounding box center [156, 69] width 103 height 11
click at [130, 73] on input "**********" at bounding box center [156, 69] width 103 height 11
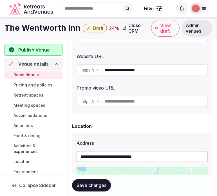
click at [130, 73] on input "**********" at bounding box center [156, 69] width 103 height 11
